Goal: Task Accomplishment & Management: Use online tool/utility

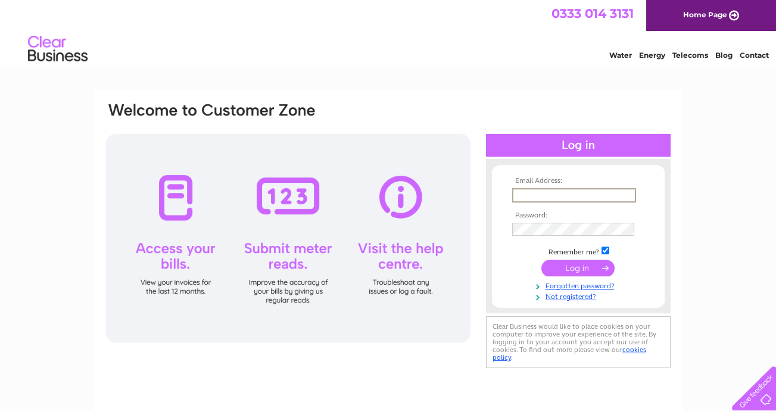
click at [529, 190] on input "text" at bounding box center [574, 195] width 124 height 14
type input "broomburnwines@yahoo.com"
click at [564, 266] on input "submit" at bounding box center [578, 267] width 73 height 17
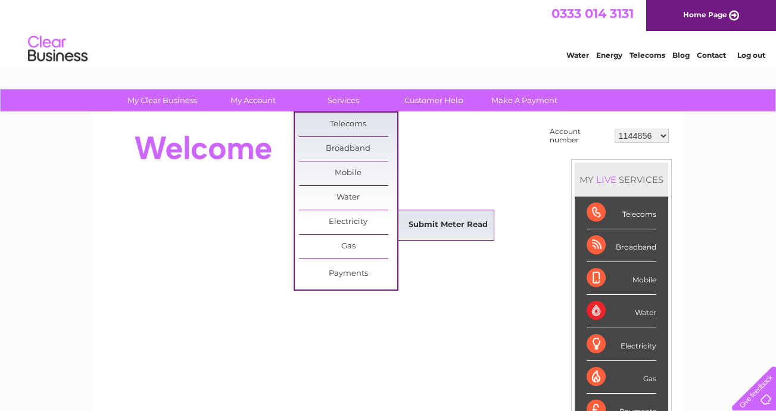
click at [428, 217] on link "Submit Meter Read" at bounding box center [448, 225] width 98 height 24
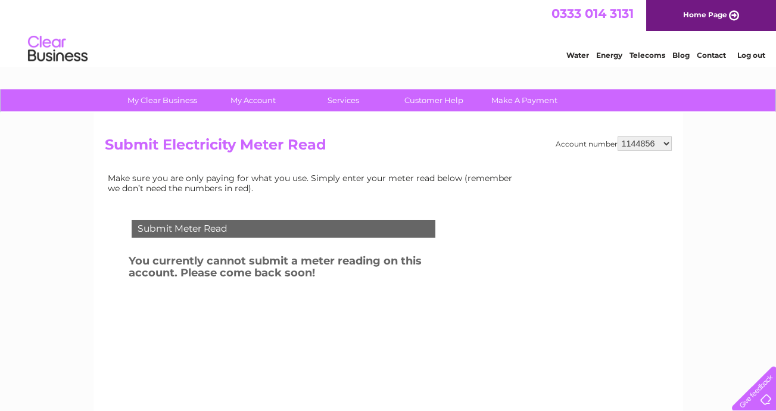
click at [663, 136] on select "1144856 30275905" at bounding box center [645, 143] width 54 height 14
click at [664, 142] on select "1144856 30275905" at bounding box center [645, 143] width 54 height 14
click at [661, 142] on select "1144856 30275905" at bounding box center [645, 143] width 54 height 14
select select "30275905"
click at [619, 136] on select "1144856 30275905" at bounding box center [645, 143] width 54 height 14
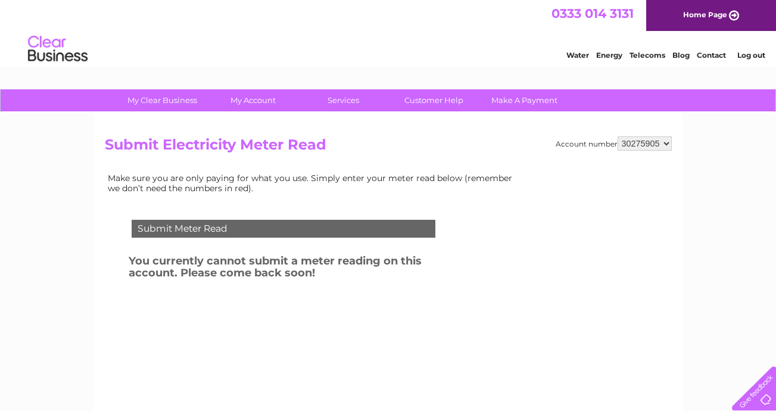
click at [220, 307] on div "Submit Meter Read You currently cannot submit a meter reading on this account. …" at bounding box center [286, 285] width 362 height 155
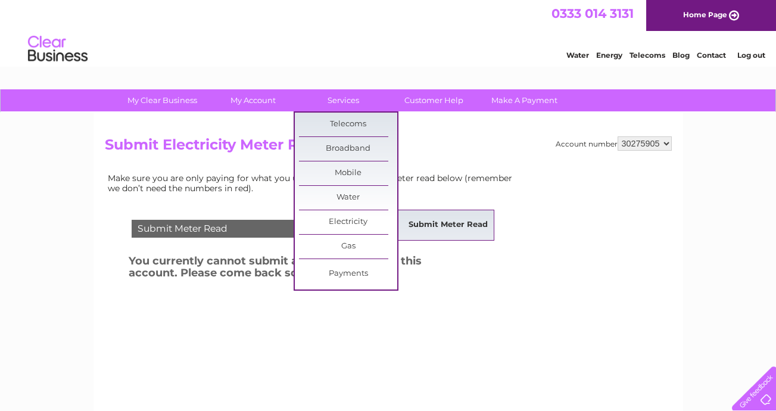
click at [448, 217] on link "Submit Meter Read" at bounding box center [448, 225] width 98 height 24
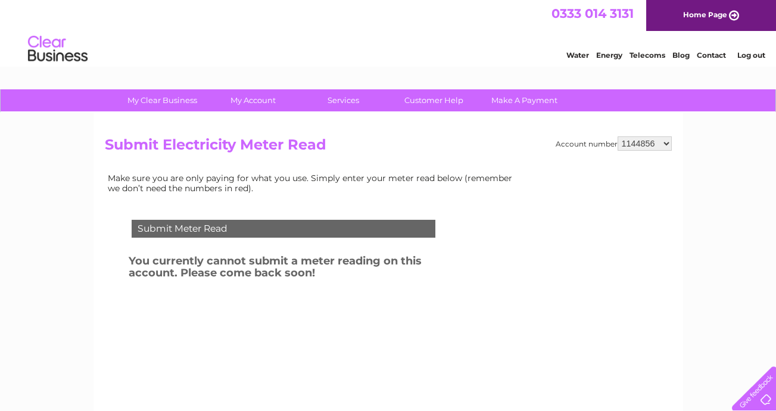
click at [665, 141] on select "1144856 30275905" at bounding box center [645, 143] width 54 height 14
select select "30275905"
click at [619, 136] on select "1144856 30275905" at bounding box center [645, 143] width 54 height 14
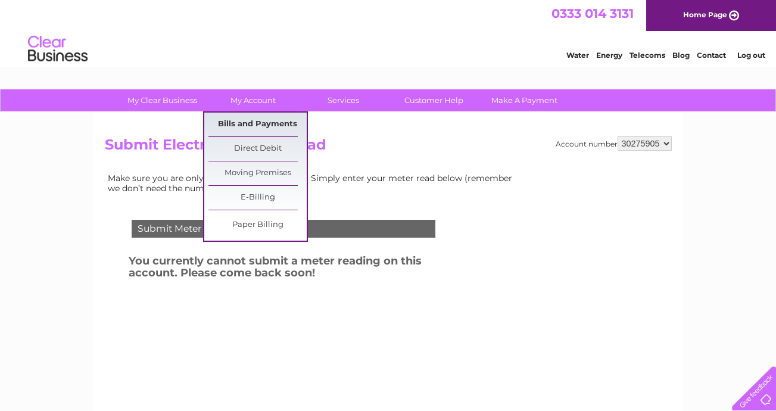
click at [232, 119] on link "Bills and Payments" at bounding box center [258, 125] width 98 height 24
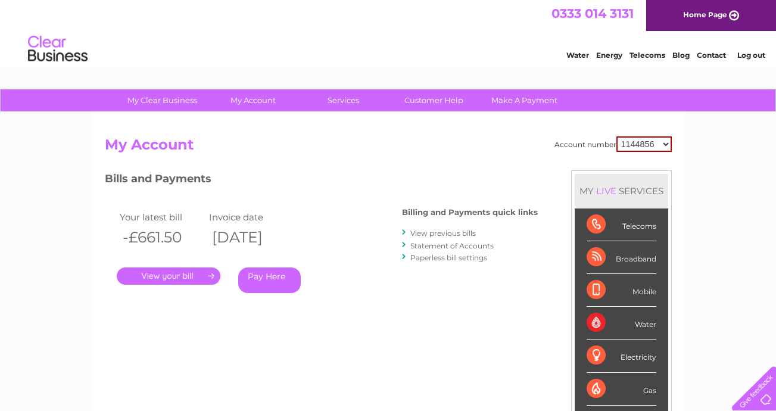
click at [665, 142] on select "1144856 30275905" at bounding box center [644, 143] width 55 height 15
select select "30275905"
click at [617, 136] on select "1144856 30275905" at bounding box center [644, 143] width 55 height 15
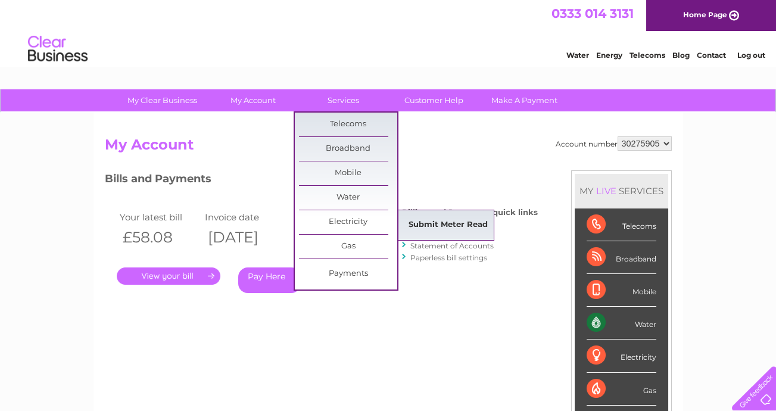
click at [466, 220] on link "Submit Meter Read" at bounding box center [448, 225] width 98 height 24
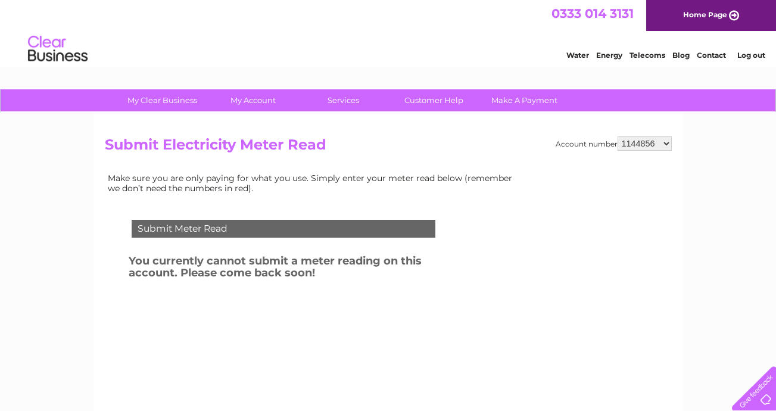
click at [666, 141] on select "1144856 30275905" at bounding box center [645, 143] width 54 height 14
select select "30275905"
click at [619, 136] on select "1144856 30275905" at bounding box center [645, 143] width 54 height 14
click at [659, 140] on select "1144856 30275905" at bounding box center [645, 143] width 54 height 14
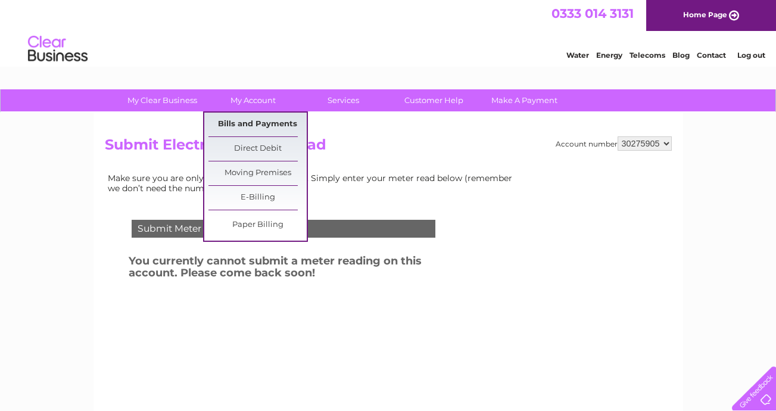
click at [237, 125] on link "Bills and Payments" at bounding box center [258, 125] width 98 height 24
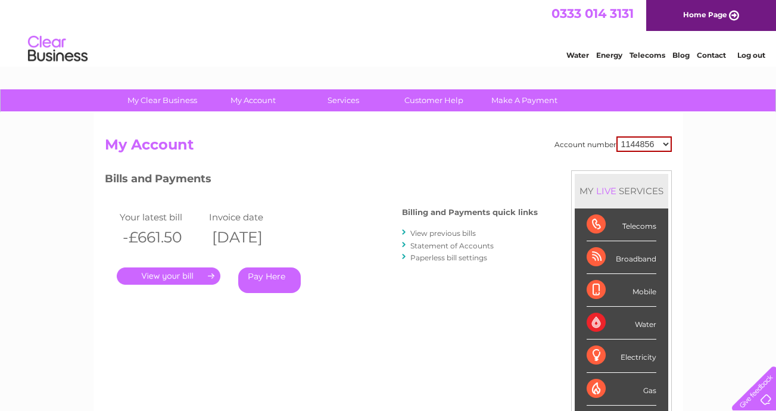
click at [665, 144] on select "1144856 30275905" at bounding box center [644, 143] width 55 height 15
select select "30275905"
click at [617, 136] on select "1144856 30275905" at bounding box center [644, 143] width 55 height 15
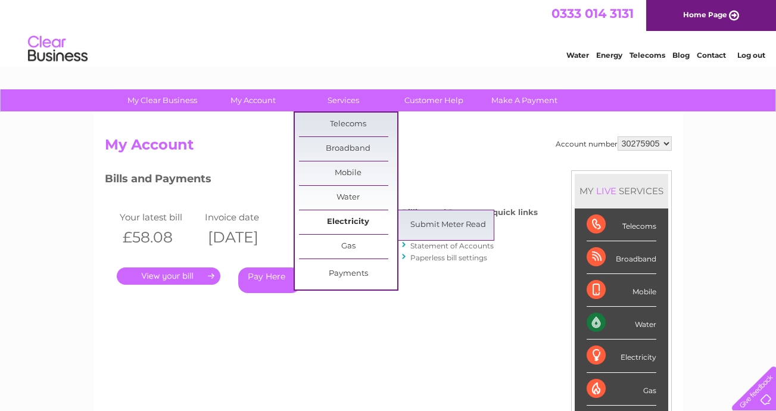
click at [357, 220] on link "Electricity" at bounding box center [348, 222] width 98 height 24
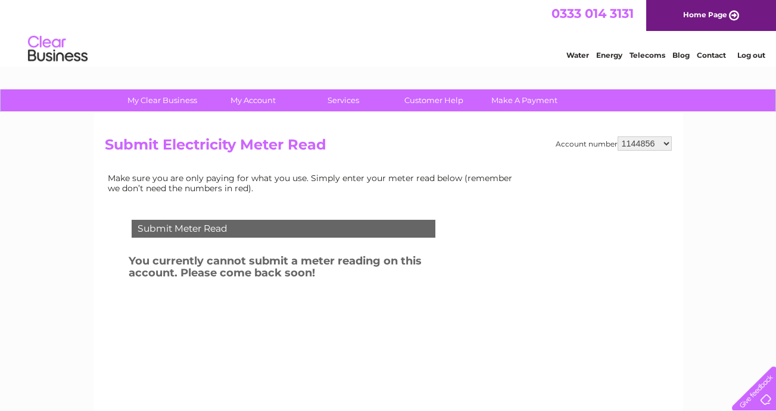
click at [664, 141] on select "1144856 30275905" at bounding box center [645, 143] width 54 height 14
select select "30275905"
click at [619, 136] on select "1144856 30275905" at bounding box center [645, 143] width 54 height 14
